Goal: Information Seeking & Learning: Learn about a topic

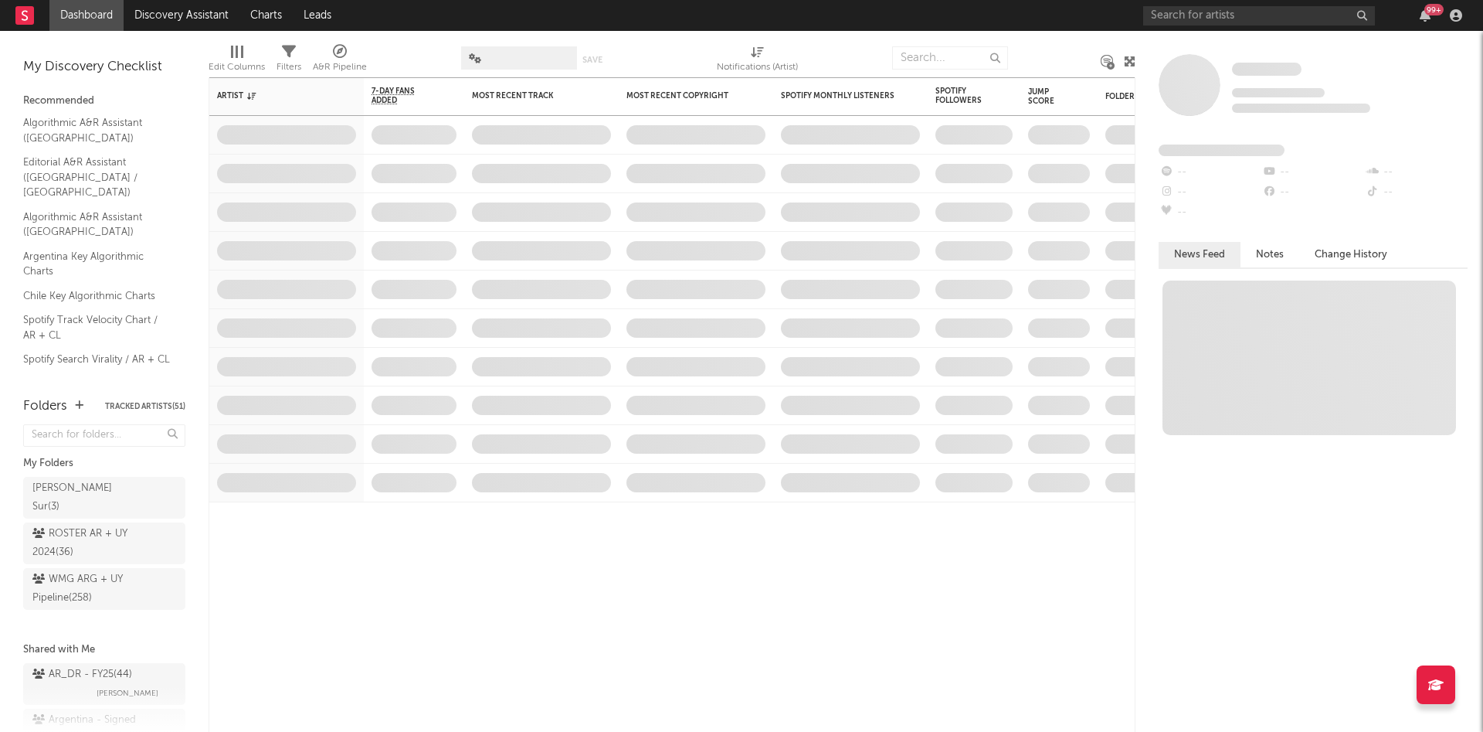
click at [1183, 4] on div "99 +" at bounding box center [1306, 15] width 325 height 31
click at [1194, 15] on input "text" at bounding box center [1260, 15] width 232 height 19
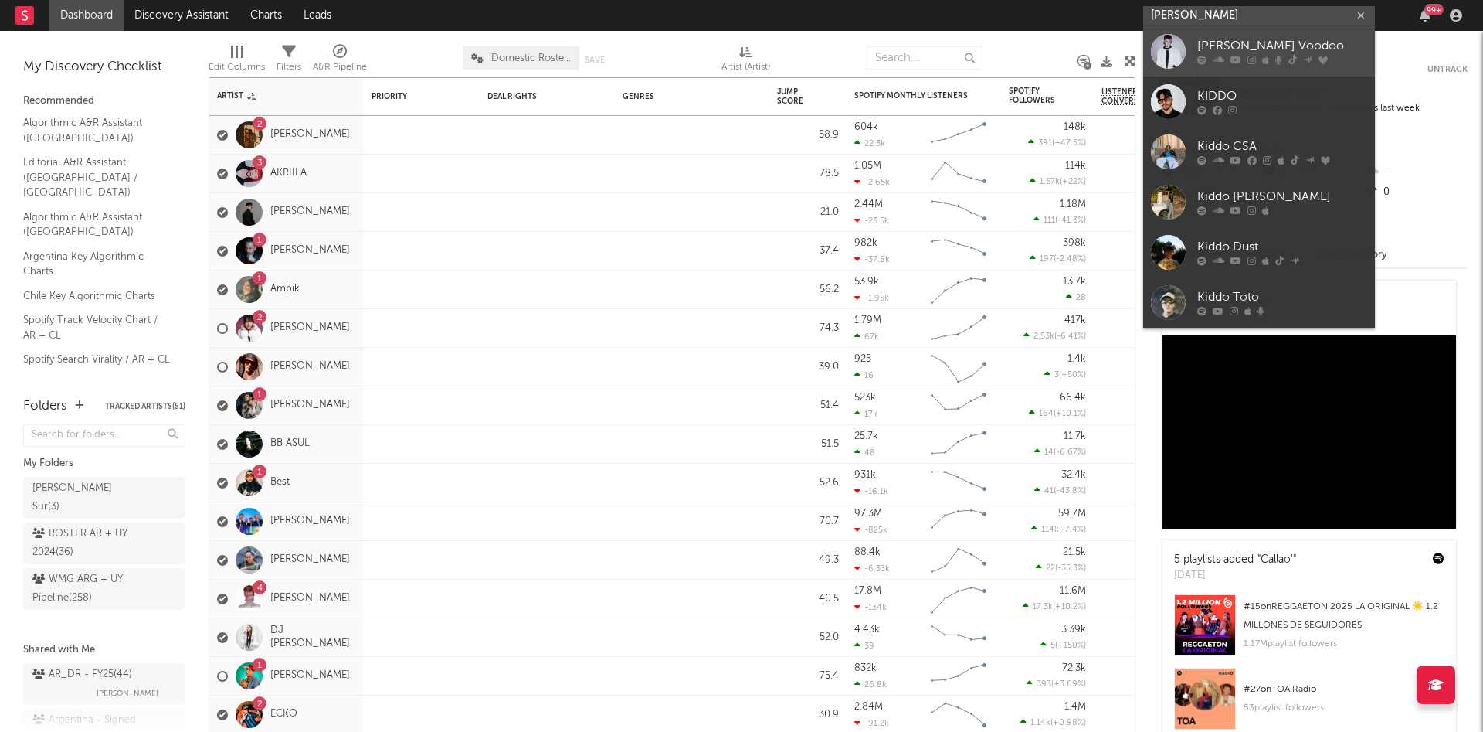
type input "[PERSON_NAME]"
click at [1252, 44] on div "[PERSON_NAME] Voodoo" at bounding box center [1283, 46] width 170 height 19
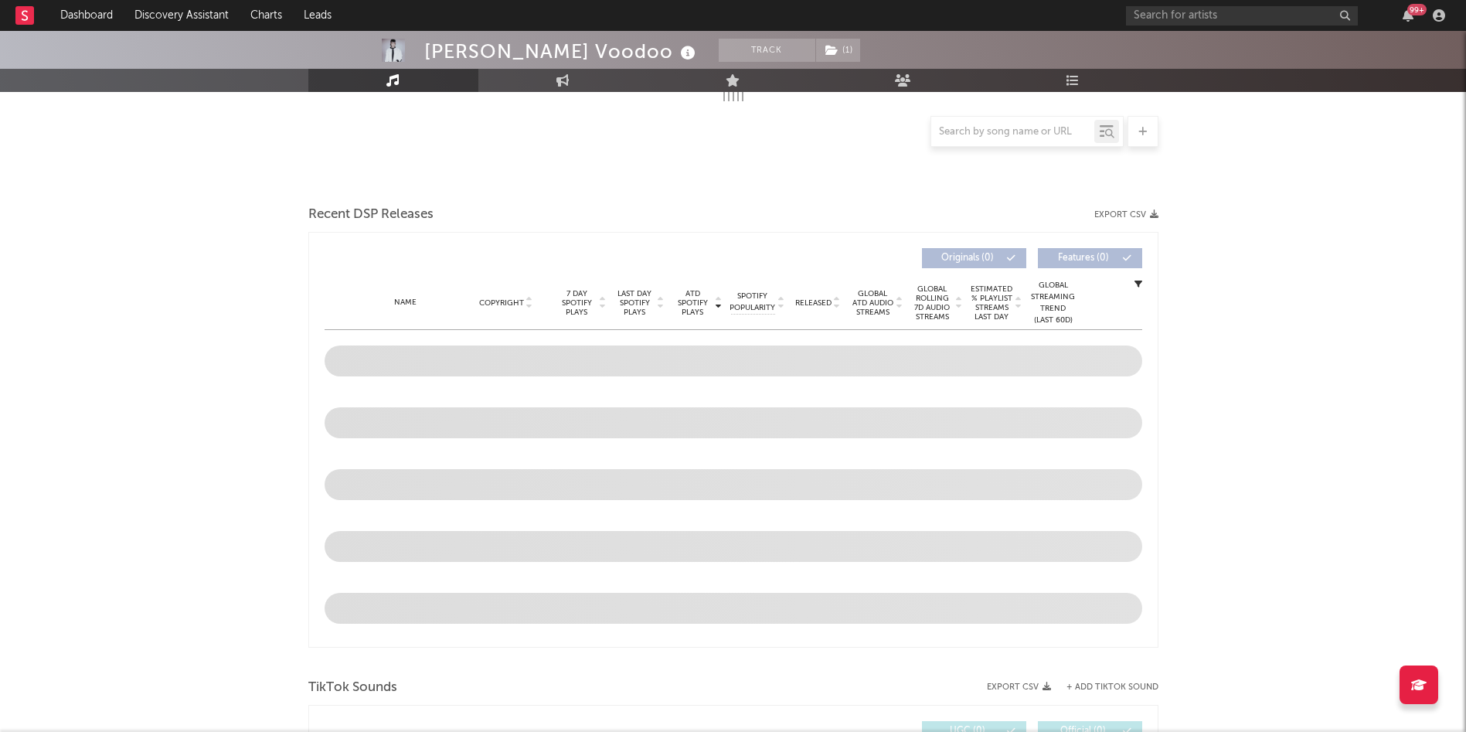
scroll to position [328, 0]
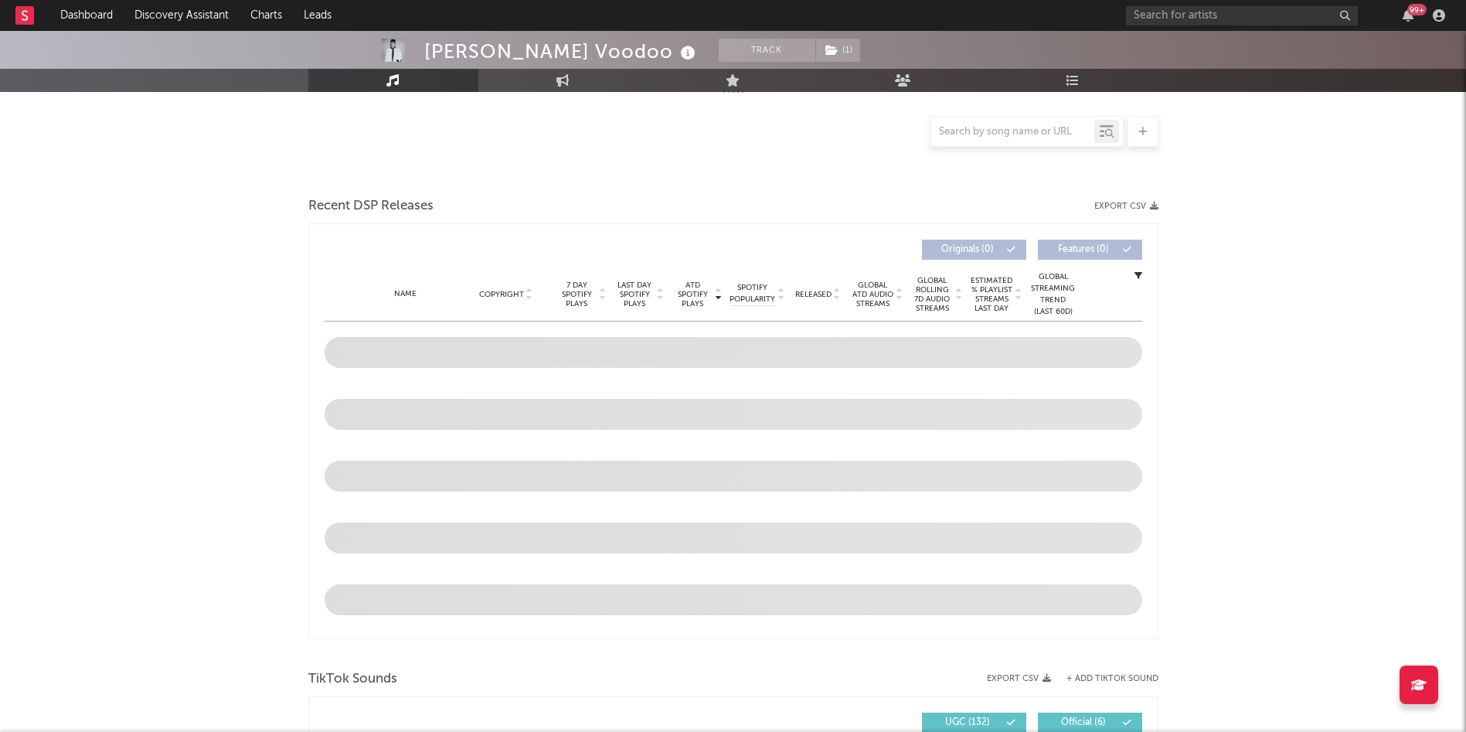
select select "6m"
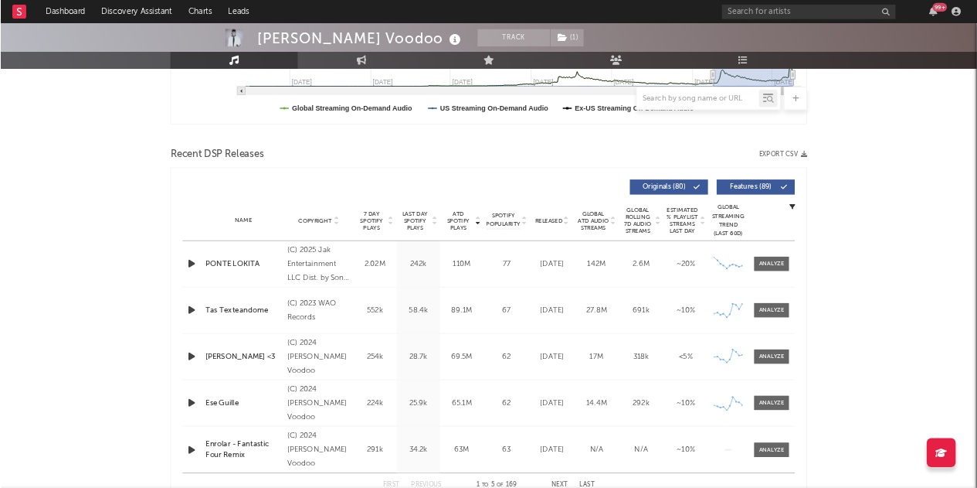
scroll to position [450, 0]
